Goal: Transaction & Acquisition: Subscribe to service/newsletter

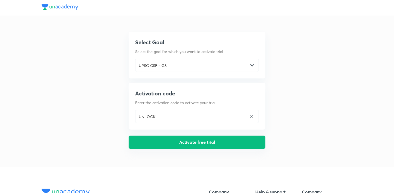
click at [228, 146] on button "Activate free trial" at bounding box center [197, 142] width 137 height 13
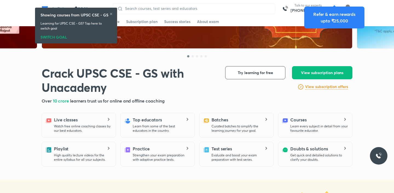
scroll to position [92, 0]
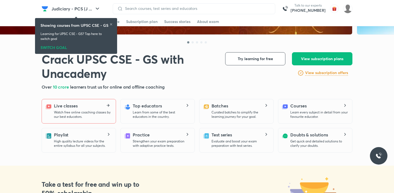
click at [107, 106] on icon at bounding box center [108, 105] width 2 height 1
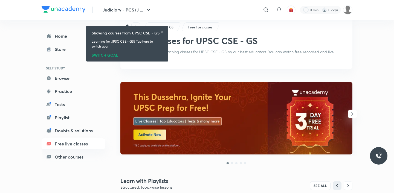
scroll to position [39, 0]
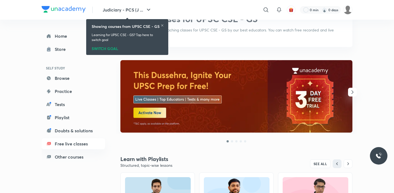
click at [351, 95] on icon "button" at bounding box center [352, 92] width 7 height 7
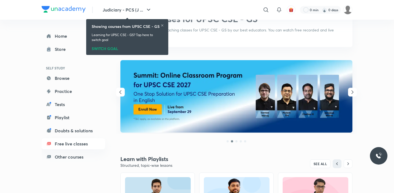
click at [351, 95] on icon "button" at bounding box center [352, 92] width 7 height 7
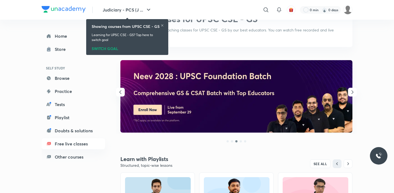
click at [120, 91] on icon "button" at bounding box center [120, 92] width 2 height 4
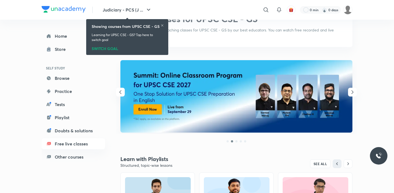
click at [120, 91] on icon "button" at bounding box center [120, 92] width 2 height 4
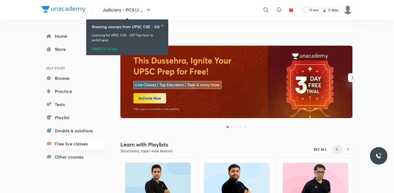
scroll to position [54, 0]
